Goal: Contribute content: Add original content to the website for others to see

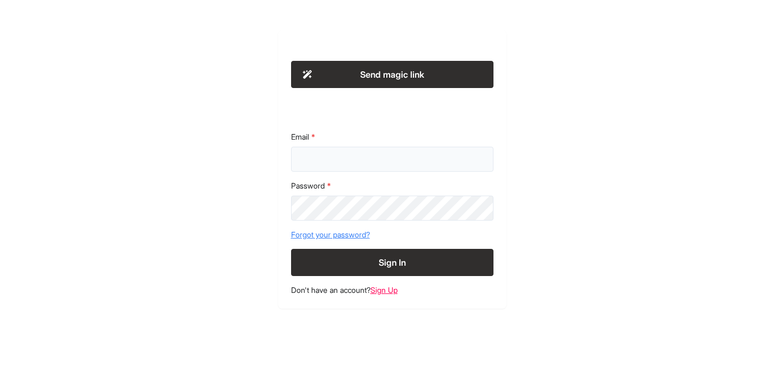
type input "**********"
click at [393, 263] on button "Sign In" at bounding box center [392, 262] width 202 height 27
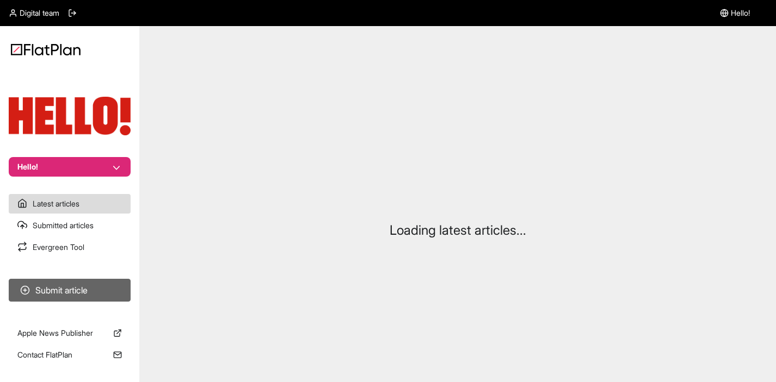
click at [73, 280] on section "Submit article" at bounding box center [69, 291] width 139 height 32
click at [71, 287] on button "Submit article" at bounding box center [70, 290] width 122 height 23
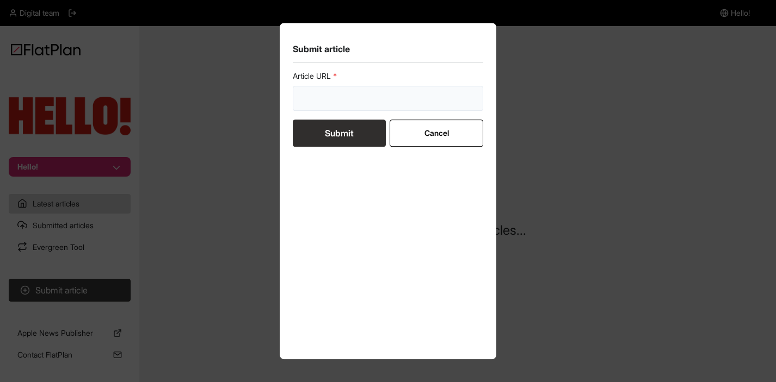
click at [327, 100] on input "url" at bounding box center [388, 98] width 190 height 25
paste input "[URL][DOMAIN_NAME]"
type input "[URL][DOMAIN_NAME]"
drag, startPoint x: 325, startPoint y: 129, endPoint x: 319, endPoint y: 133, distance: 7.4
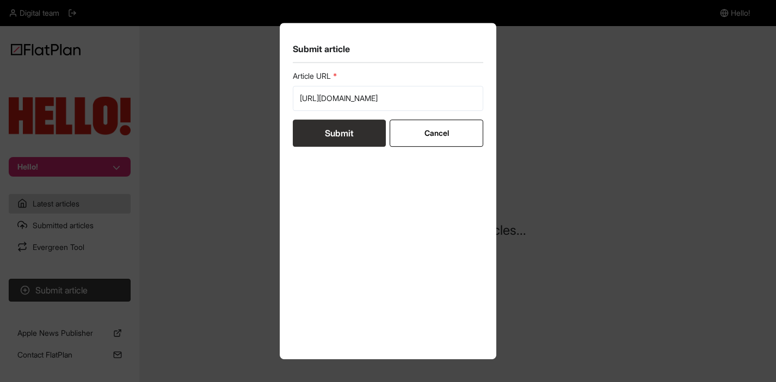
click at [325, 130] on button "Submit" at bounding box center [339, 133] width 93 height 27
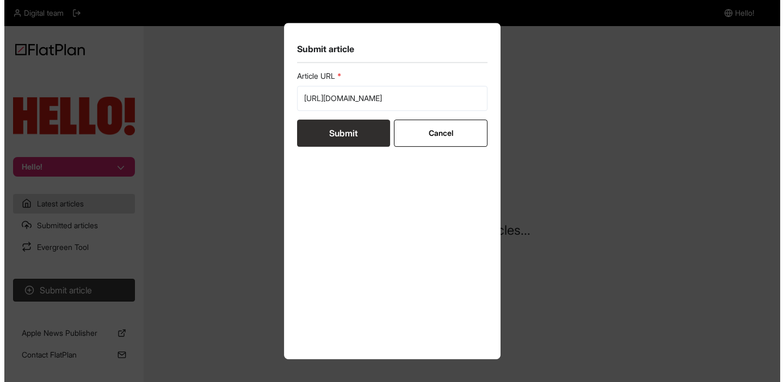
scroll to position [0, 0]
